Goal: Information Seeking & Learning: Find specific page/section

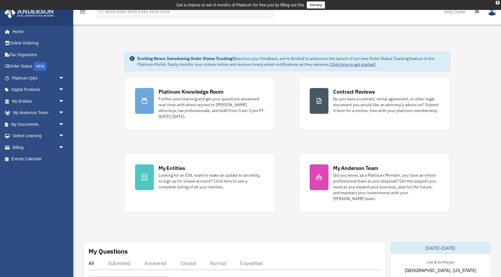
scroll to position [8, 0]
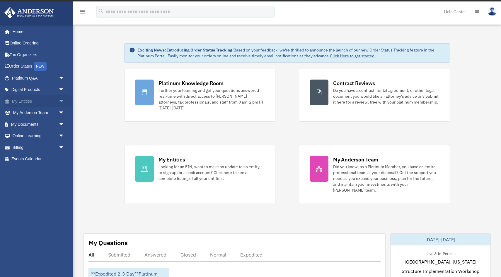
click at [35, 102] on link "My Entities arrow_drop_down" at bounding box center [38, 101] width 69 height 12
click at [59, 102] on span "arrow_drop_down" at bounding box center [65, 101] width 12 height 12
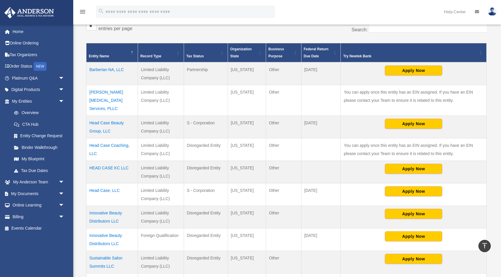
scroll to position [114, 0]
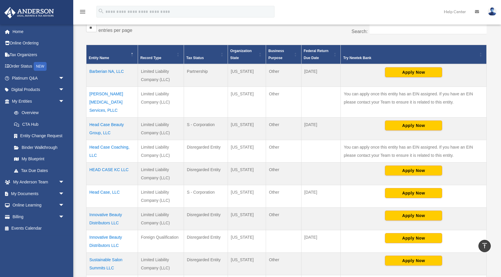
click at [107, 118] on td "Head Case Beauty Group, LLC" at bounding box center [112, 129] width 52 height 23
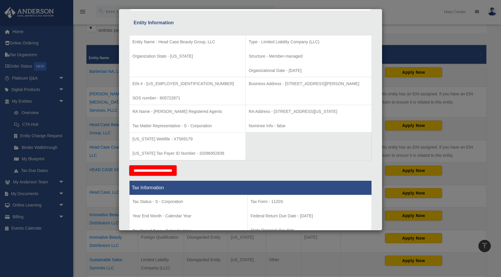
scroll to position [101, 0]
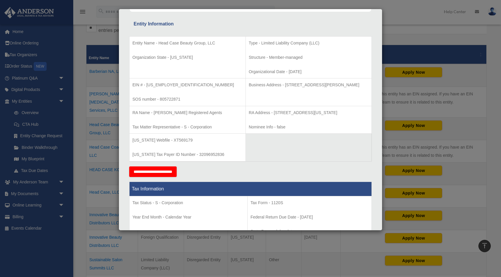
click at [408, 23] on div "Details × Articles Sent Organizational Date" at bounding box center [250, 138] width 501 height 277
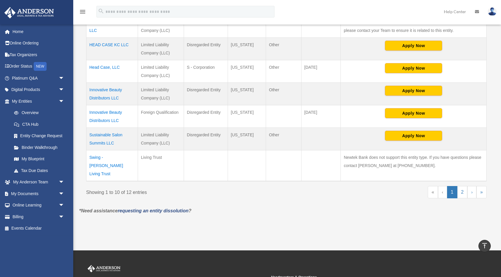
scroll to position [225, 0]
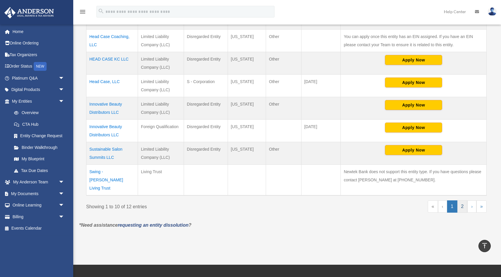
click at [463, 201] on link "2" at bounding box center [462, 207] width 10 height 12
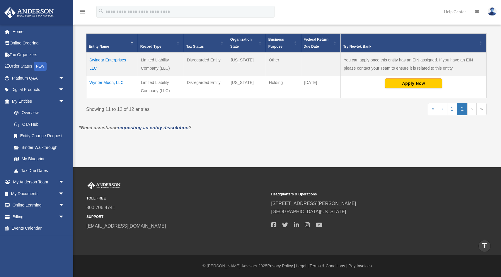
scroll to position [125, 0]
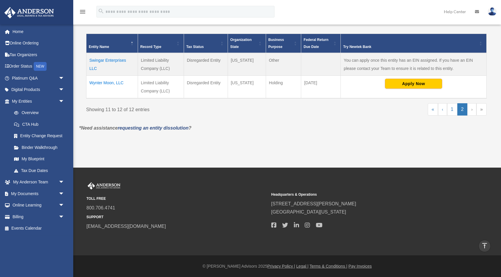
click at [105, 85] on td "Wynter Moon, LLC" at bounding box center [112, 87] width 52 height 23
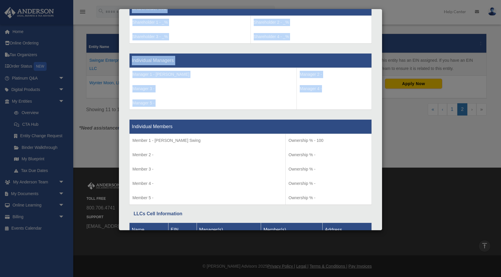
scroll to position [504, 0]
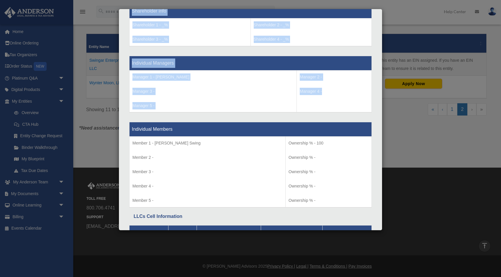
drag, startPoint x: 132, startPoint y: 64, endPoint x: 339, endPoint y: 209, distance: 253.5
copy div "Entity Name - Wynter Moon, LLC Organization State - [US_STATE] Type - Limited L…"
